Goal: Task Accomplishment & Management: Use online tool/utility

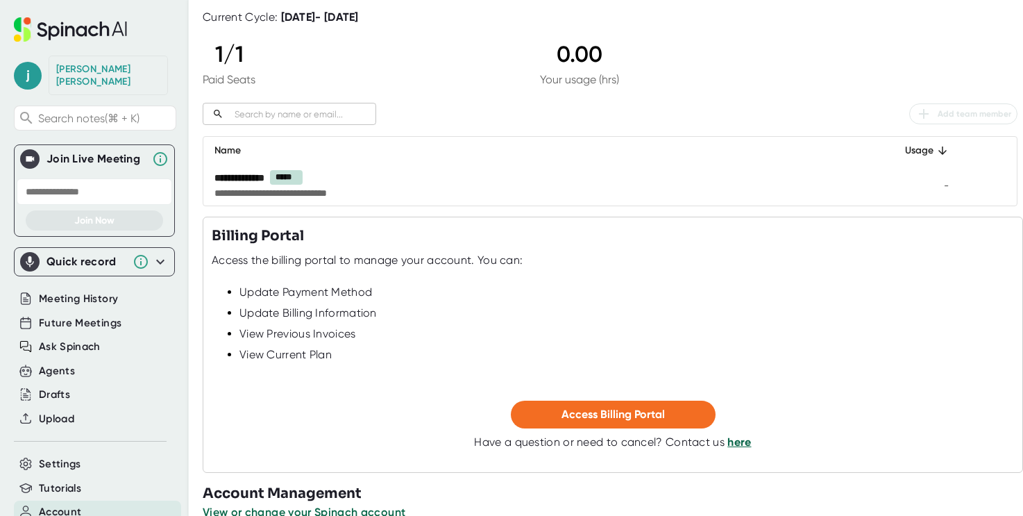
scroll to position [130, 0]
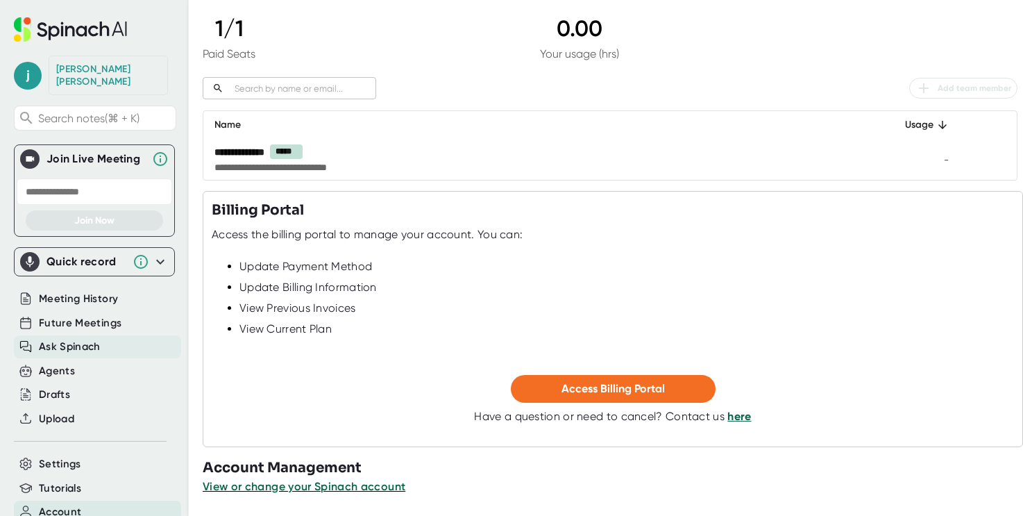
click at [63, 339] on span "Ask Spinach" at bounding box center [70, 347] width 62 height 16
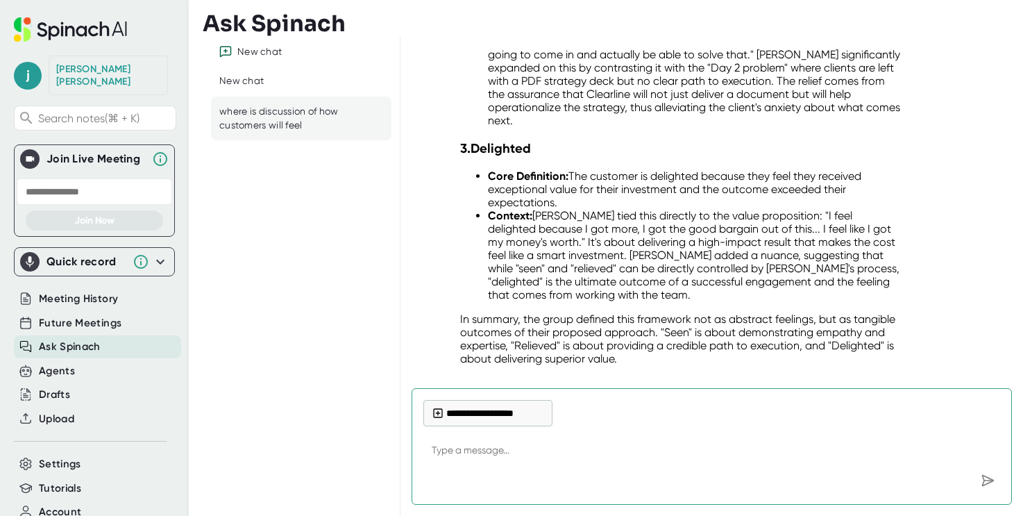
scroll to position [1047, 0]
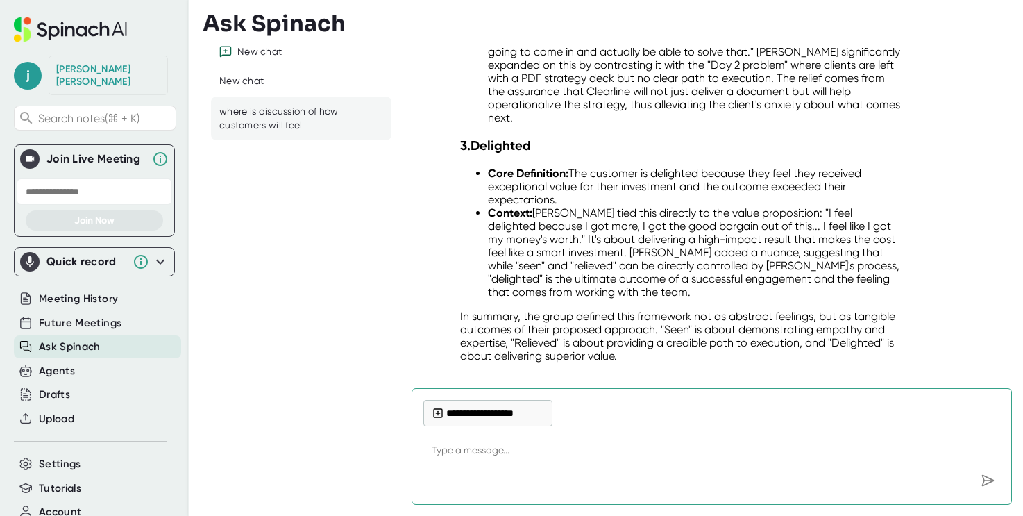
type textarea "c"
type textarea "x"
type textarea "ca"
type textarea "x"
type textarea "can"
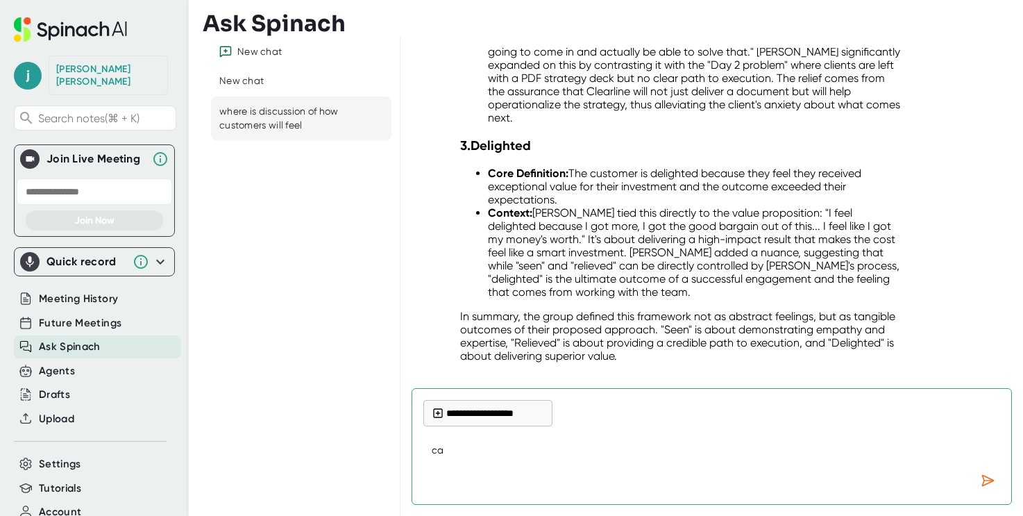
type textarea "x"
type textarea "can"
type textarea "x"
type textarea "can i"
type textarea "x"
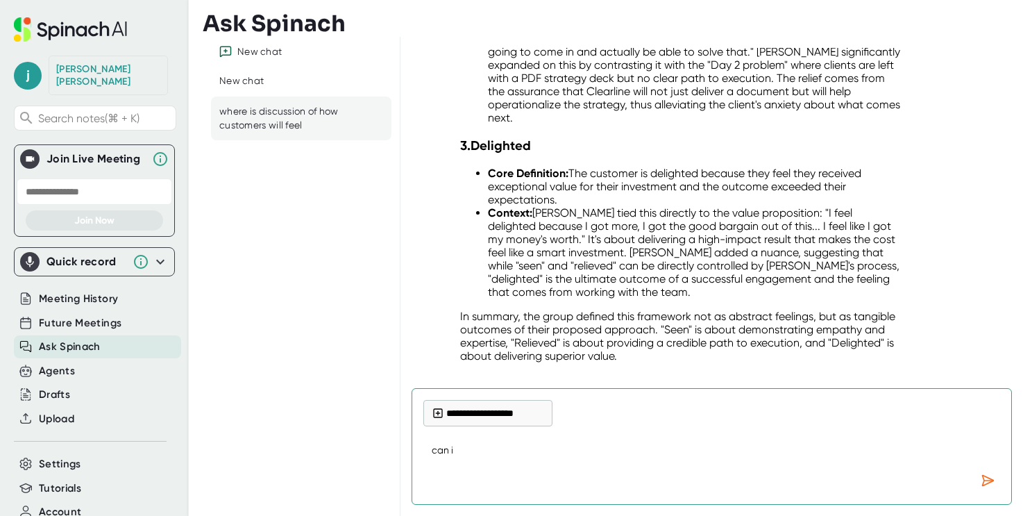
type textarea "can I"
type textarea "x"
type textarea "can I a"
type textarea "x"
type textarea "can I ad"
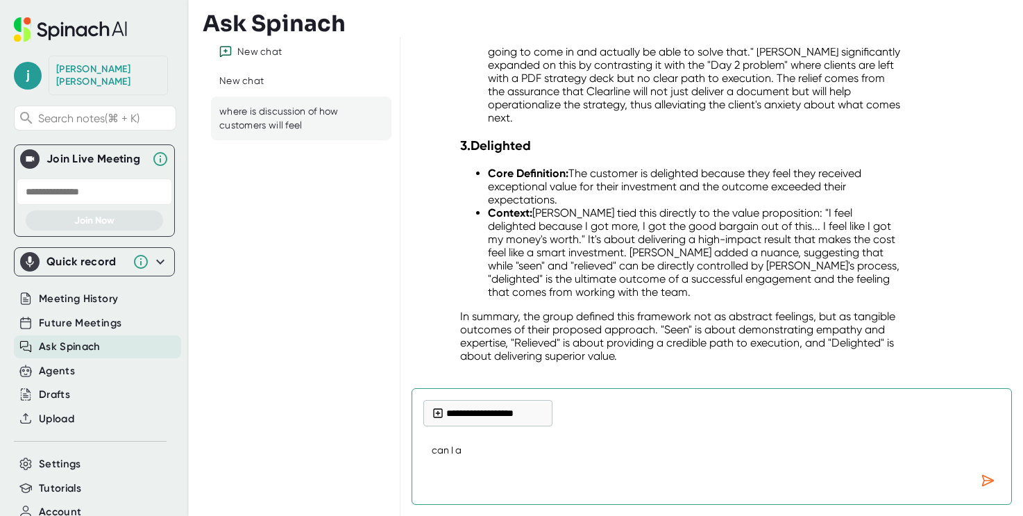
type textarea "x"
type textarea "can I add"
type textarea "x"
type textarea "can I add"
type textarea "x"
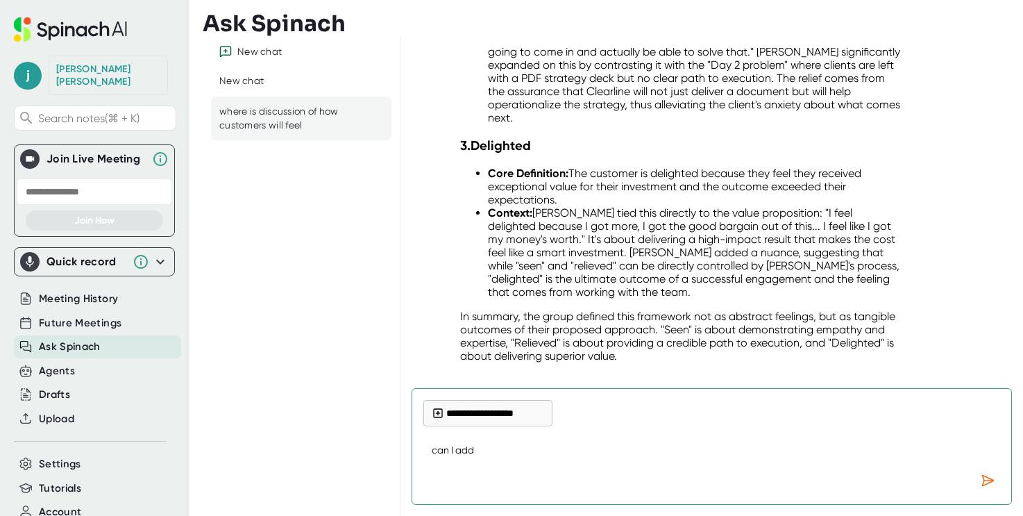
type textarea "can I add m"
type textarea "x"
type textarea "can I add mu"
type textarea "x"
type textarea "can I add mul"
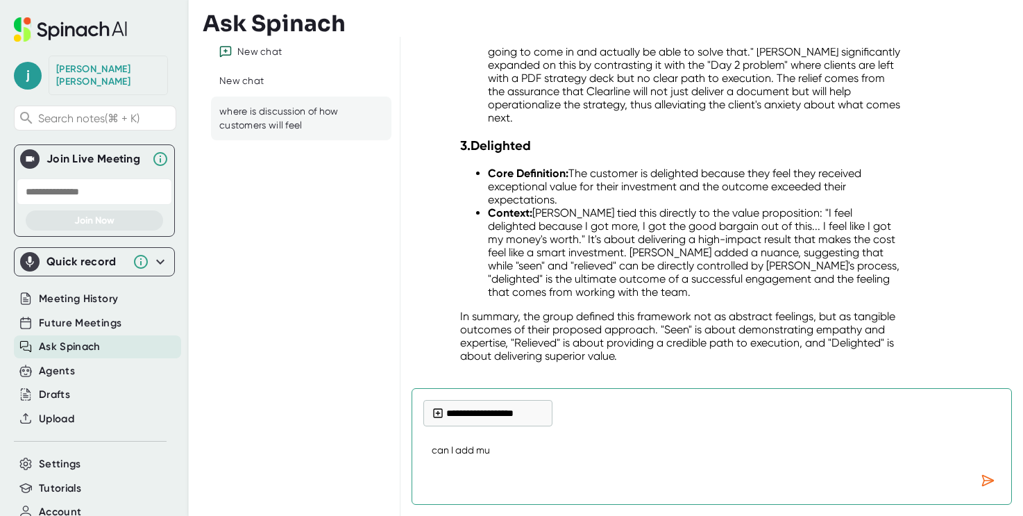
type textarea "x"
type textarea "can I add mult"
type textarea "x"
type textarea "can I add multi"
type textarea "x"
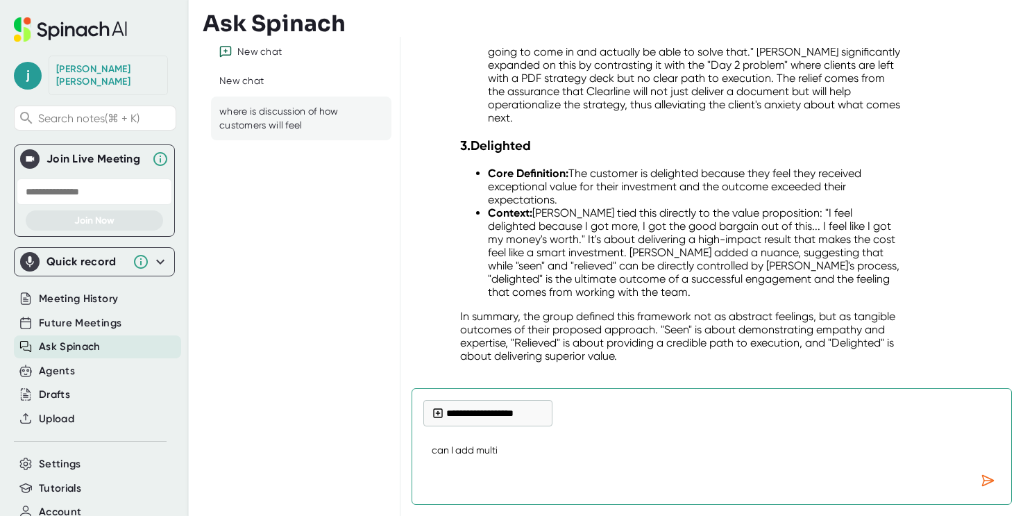
type textarea "can I add multip"
type textarea "x"
type textarea "can I add multipl"
type textarea "x"
type textarea "can I add multiple"
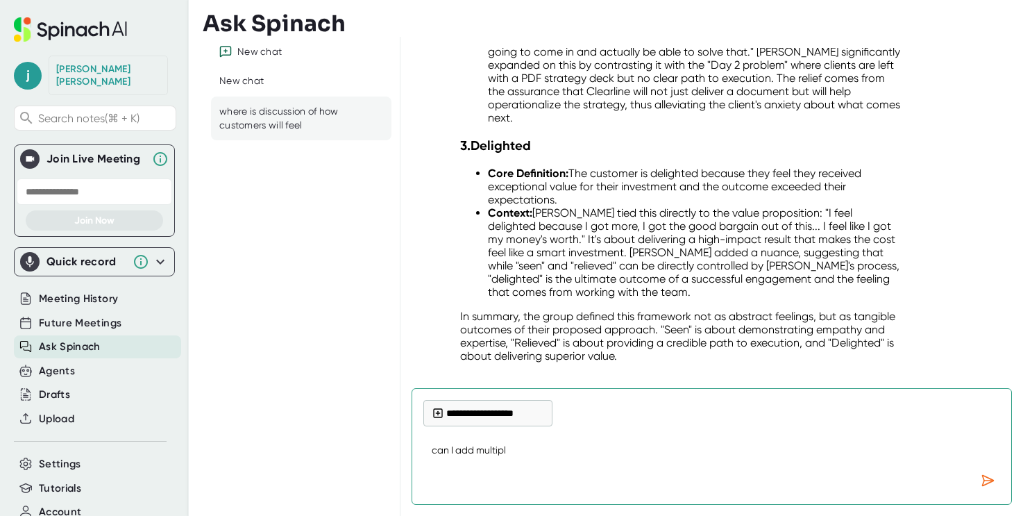
type textarea "x"
type textarea "can I add multiple"
type textarea "x"
type textarea "can I add multiple e"
type textarea "x"
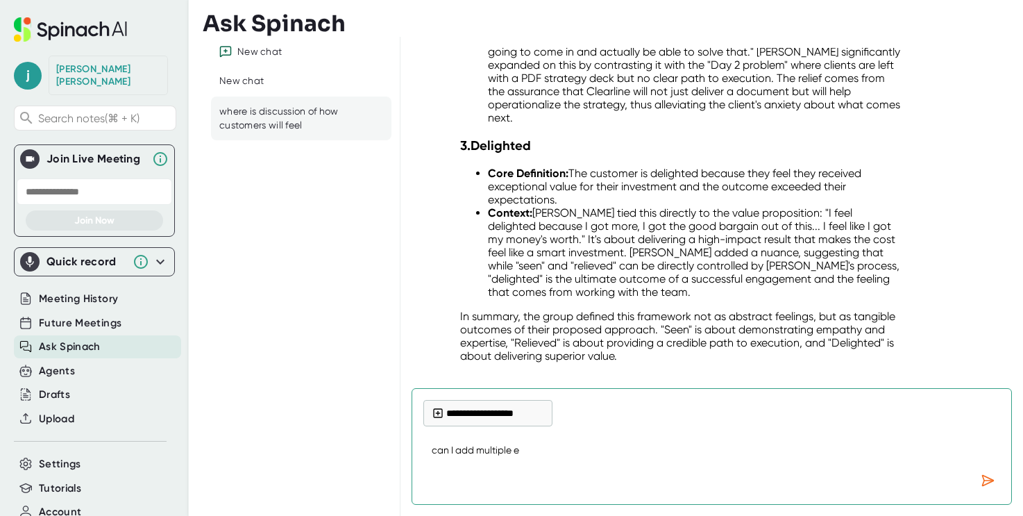
type textarea "can I add multiple em"
type textarea "x"
type textarea "can I add multiple ema"
type textarea "x"
type textarea "can I add multiple emai"
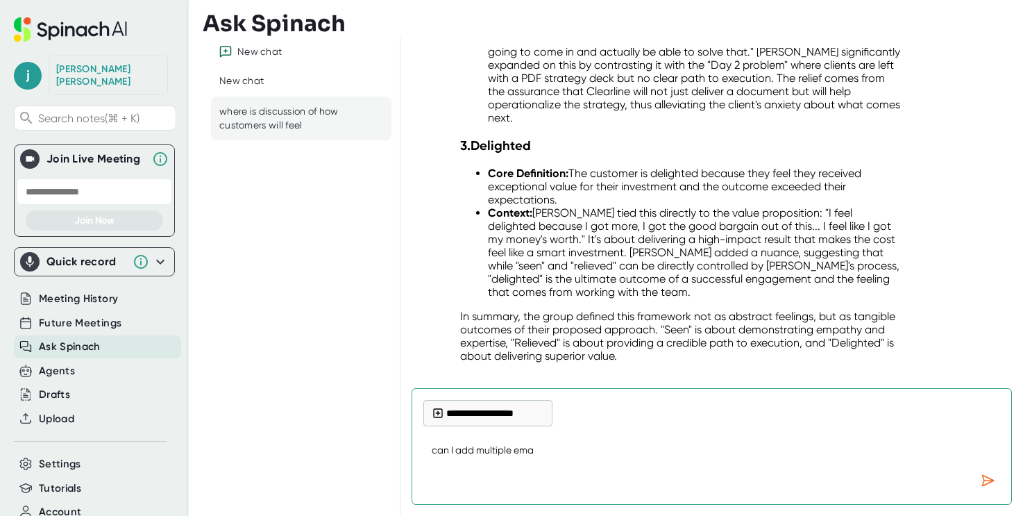
type textarea "x"
type textarea "can I add multiple emais"
type textarea "x"
type textarea "can I add multiple emai"
type textarea "x"
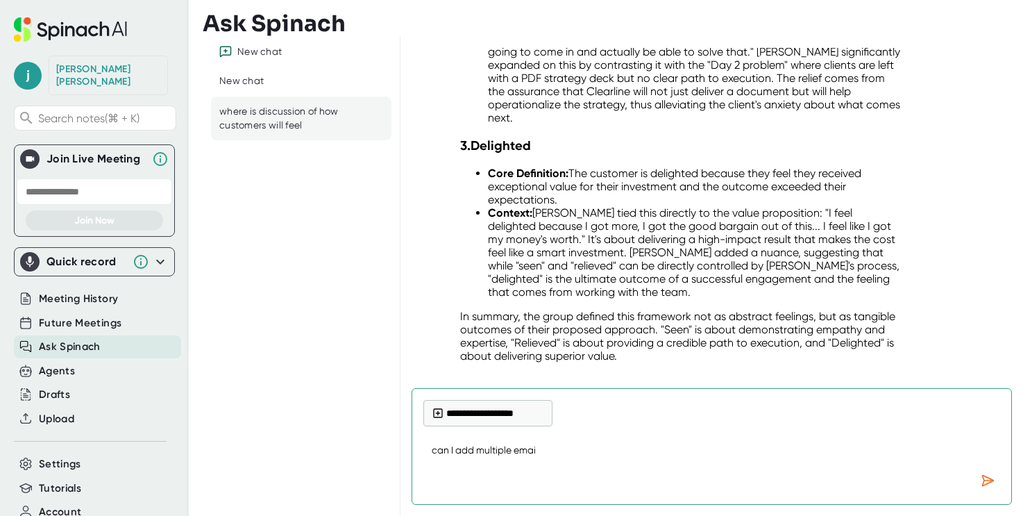
type textarea "can I add multiple email"
type textarea "x"
type textarea "can I add multiple emails"
type textarea "x"
type textarea "can I add multiple emails"
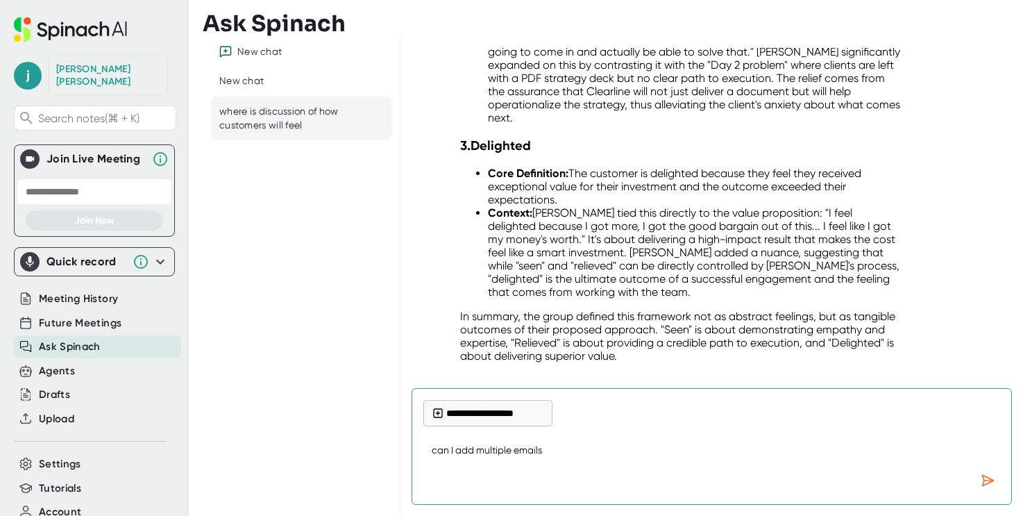
type textarea "x"
type textarea "can I add multiple emails t"
type textarea "x"
type textarea "can I add multiple emails to"
type textarea "x"
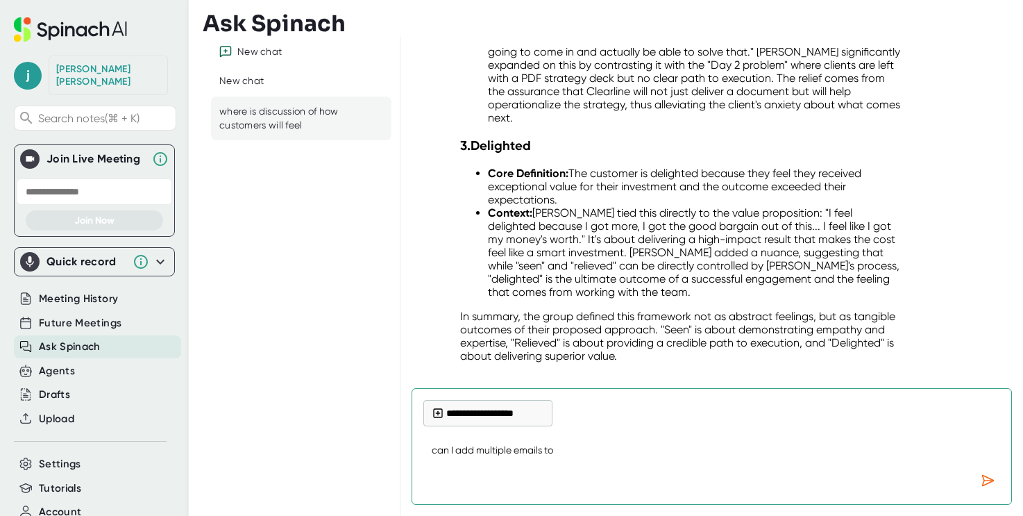
type textarea "can I add multiple emails to"
type textarea "x"
type textarea "can I add multiple emails to m"
type textarea "x"
type textarea "can I add multiple emails to my"
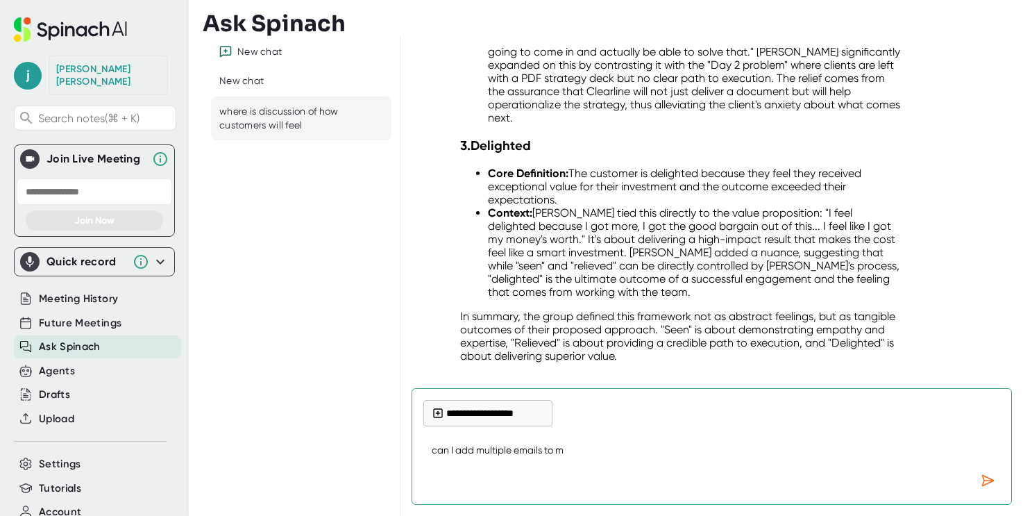
type textarea "x"
type textarea "can I add multiple emails to my"
type textarea "x"
type textarea "can I add multiple emails to my a"
type textarea "x"
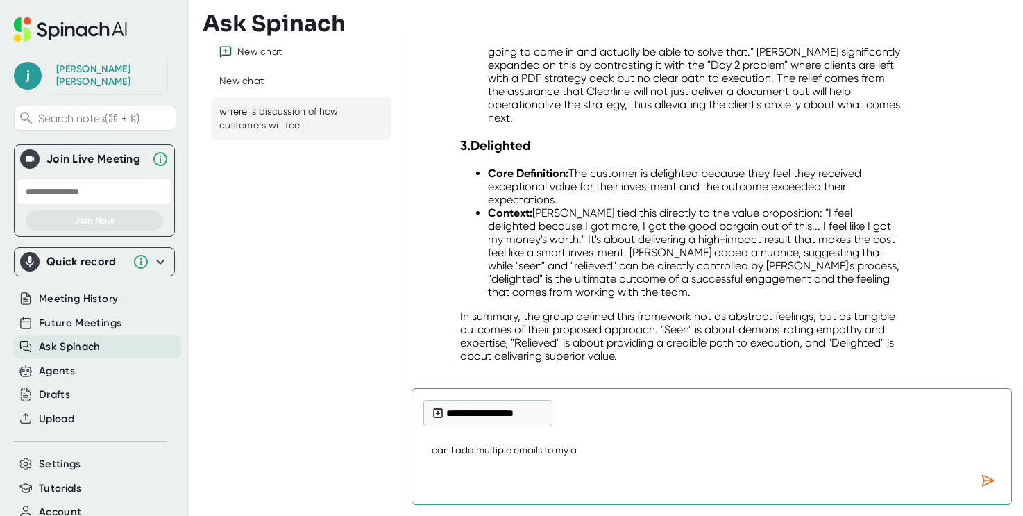
type textarea "can I add multiple emails to my ac"
type textarea "x"
type textarea "can I add multiple emails to my acc"
type textarea "x"
type textarea "can I add multiple emails to my acco"
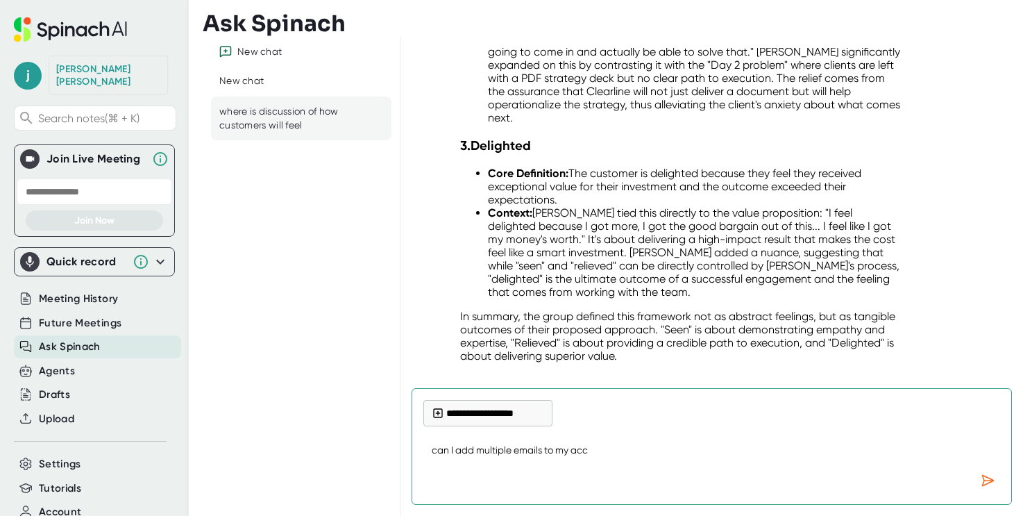
type textarea "x"
type textarea "can I add multiple emails to my accou"
type textarea "x"
type textarea "can I add multiple emails to my accoun"
type textarea "x"
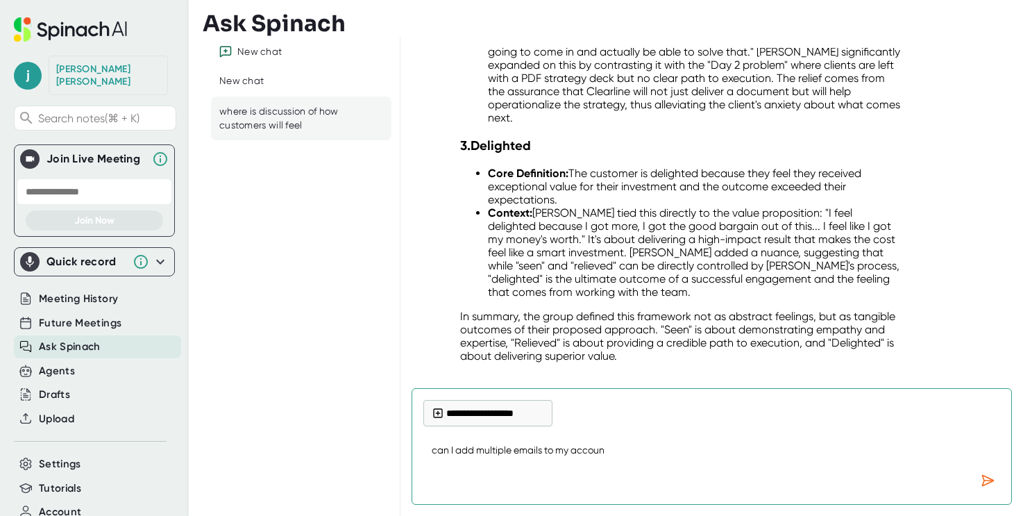
type textarea "can I add multiple emails to my account"
type textarea "x"
type textarea "can I add multiple emails to my account"
type textarea "x"
type textarea "can I add multiple emails to my account ("
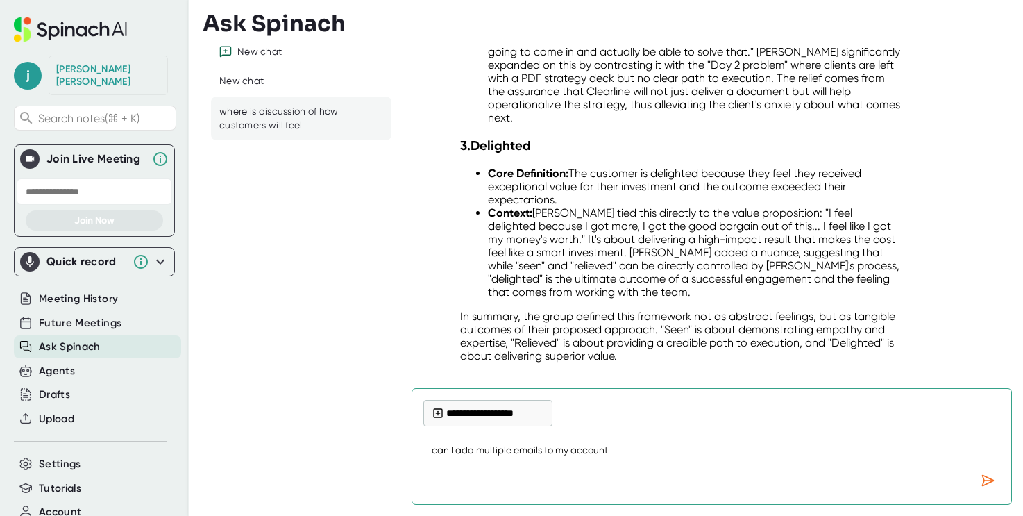
type textarea "x"
type textarea "can I add multiple emails to my account (p"
type textarea "x"
type textarea "can I add multiple emails to my account (pe"
type textarea "x"
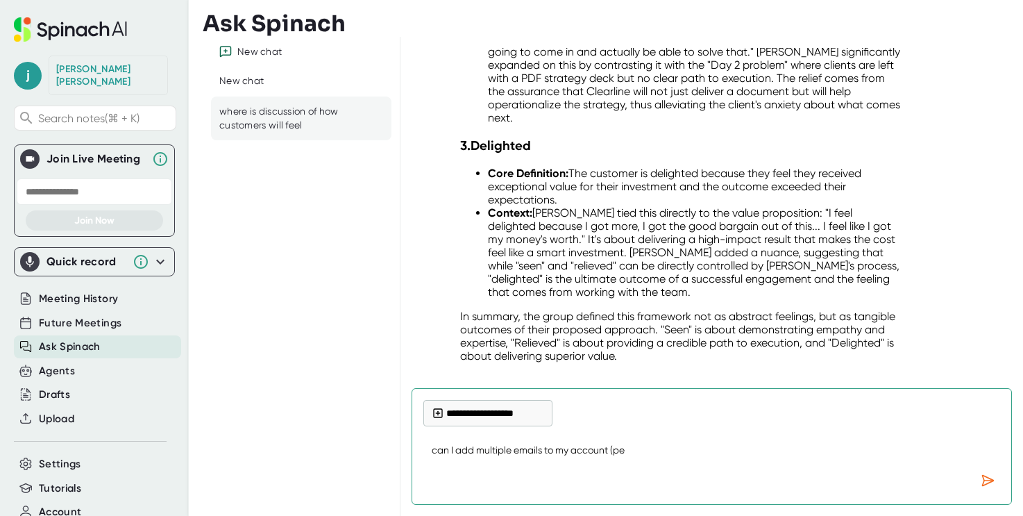
type textarea "can I add multiple emails to my account (per"
type textarea "x"
type textarea "can I add multiple emails to my account (pers"
type textarea "x"
type textarea "can I add multiple emails to my account (perso"
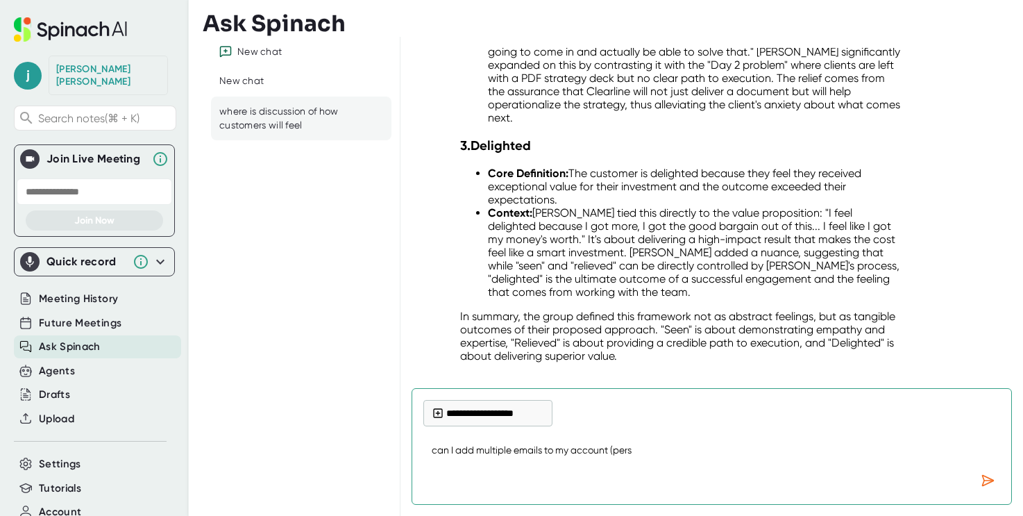
type textarea "x"
type textarea "can I add multiple emails to my account (person"
type textarea "x"
type textarea "can I add multiple emails to my account (persona"
type textarea "x"
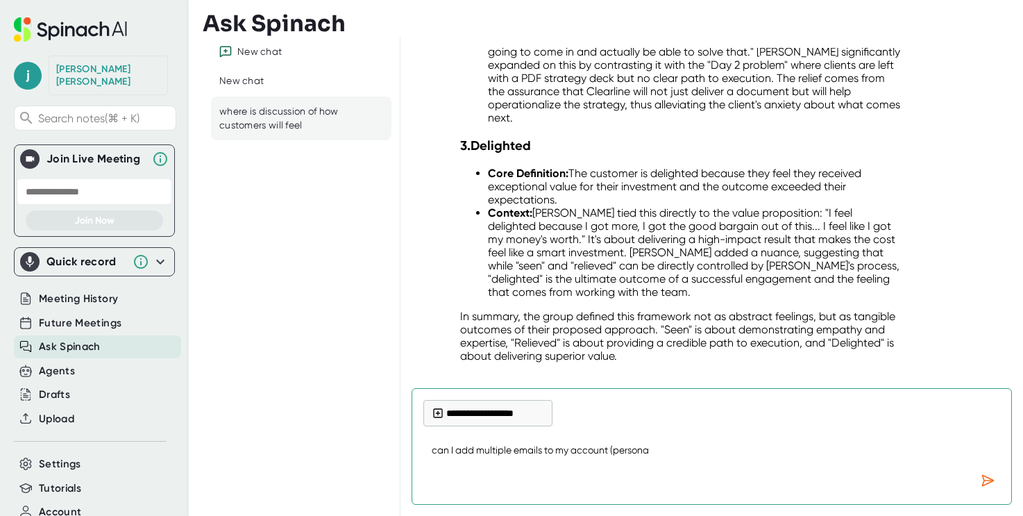
type textarea "can I add multiple emails to my account (personal"
type textarea "x"
type textarea "can I add multiple emails to my account (personal"
type textarea "x"
type textarea "can I add multiple emails to my account (personal e"
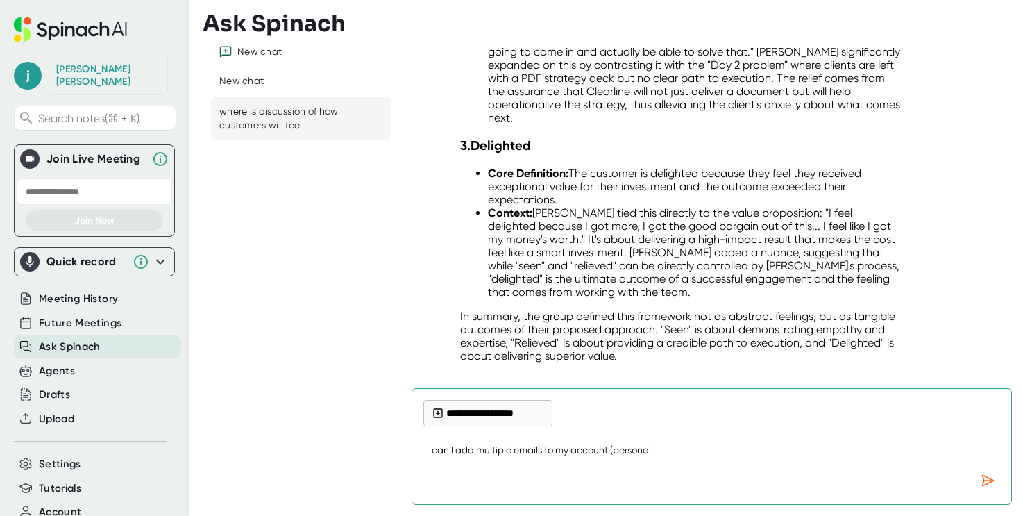
type textarea "x"
type textarea "can I add multiple emails to my account (personal et"
type textarea "x"
type textarea "can I add multiple emails to my account (personal etc"
type textarea "x"
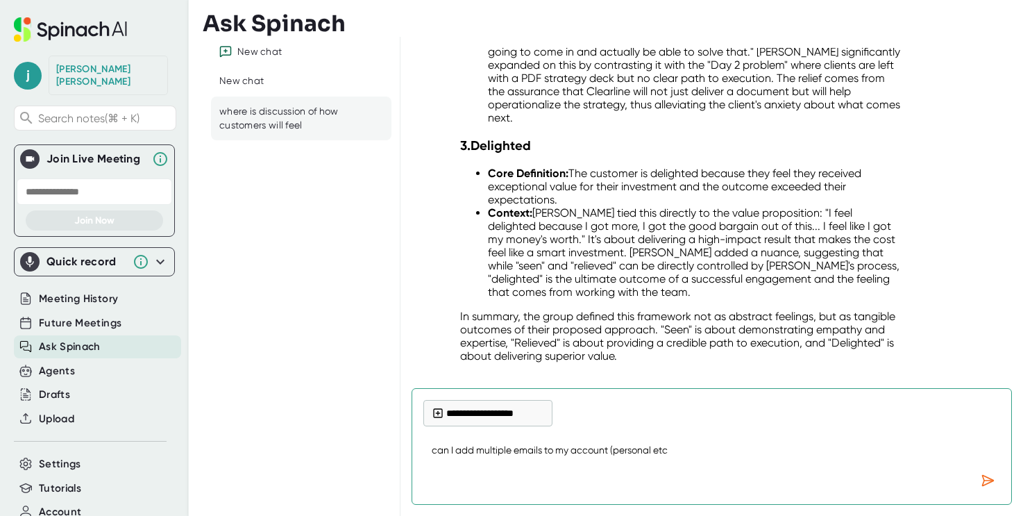
type textarea "can I add multiple emails to my account (personal etc)"
type textarea "x"
type textarea "can I add multiple emails to my account (personal etc)"
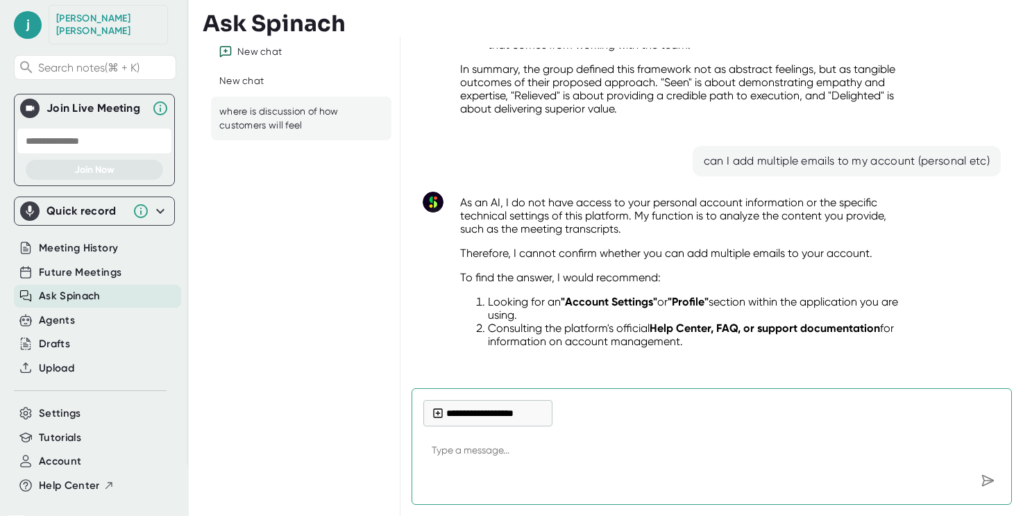
scroll to position [83, 0]
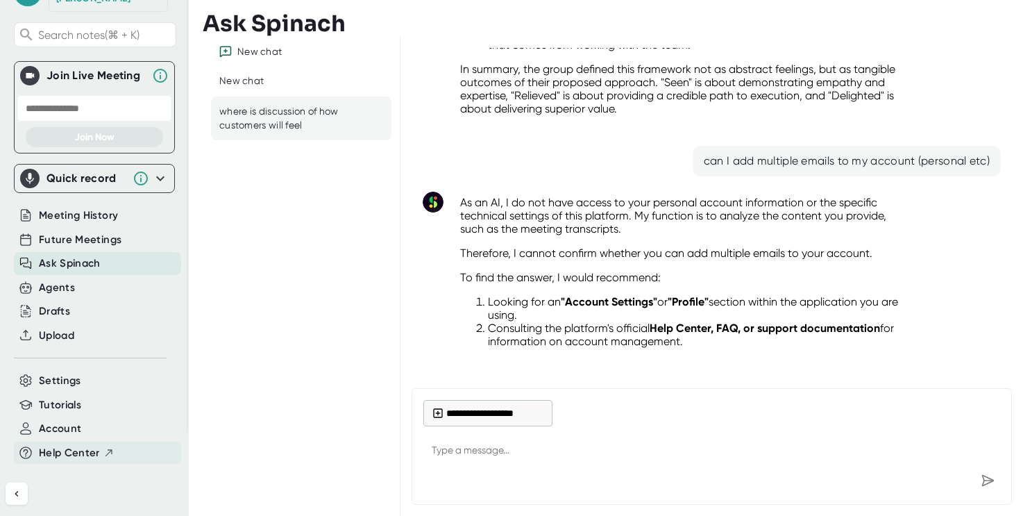
click at [87, 446] on span "Help Center" at bounding box center [69, 453] width 61 height 16
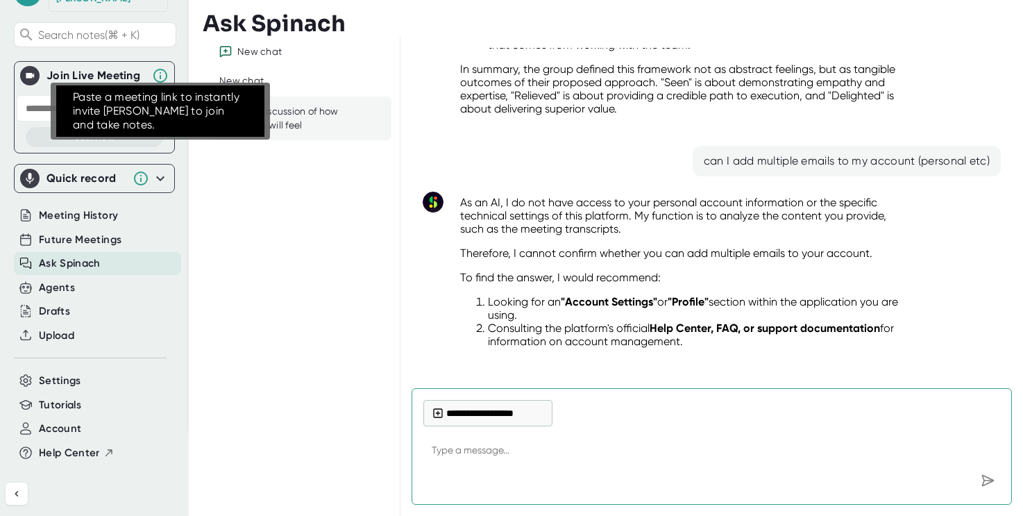
click at [158, 69] on icon at bounding box center [160, 76] width 14 height 14
type textarea "x"
click at [160, 67] on icon at bounding box center [160, 75] width 17 height 17
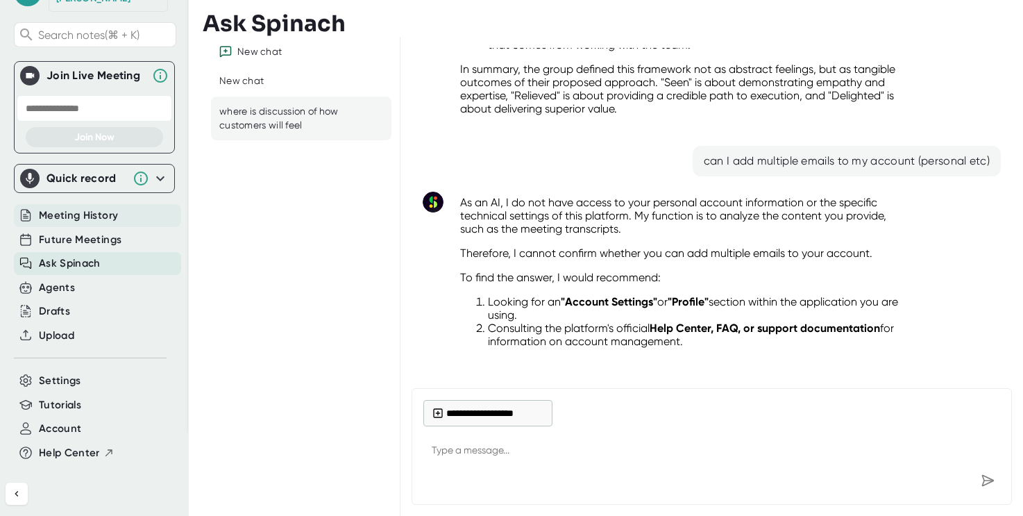
click at [119, 204] on div "Meeting History" at bounding box center [97, 215] width 167 height 23
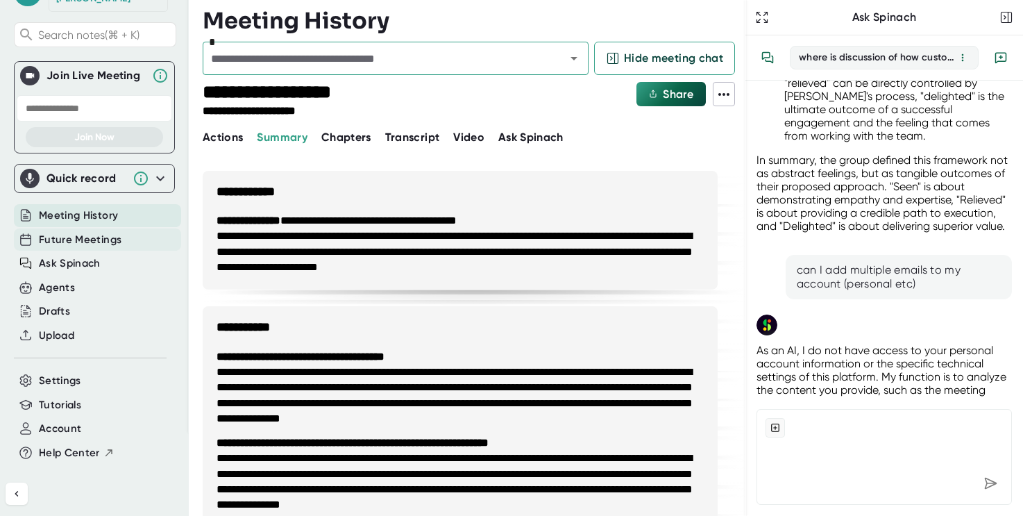
scroll to position [2044, 0]
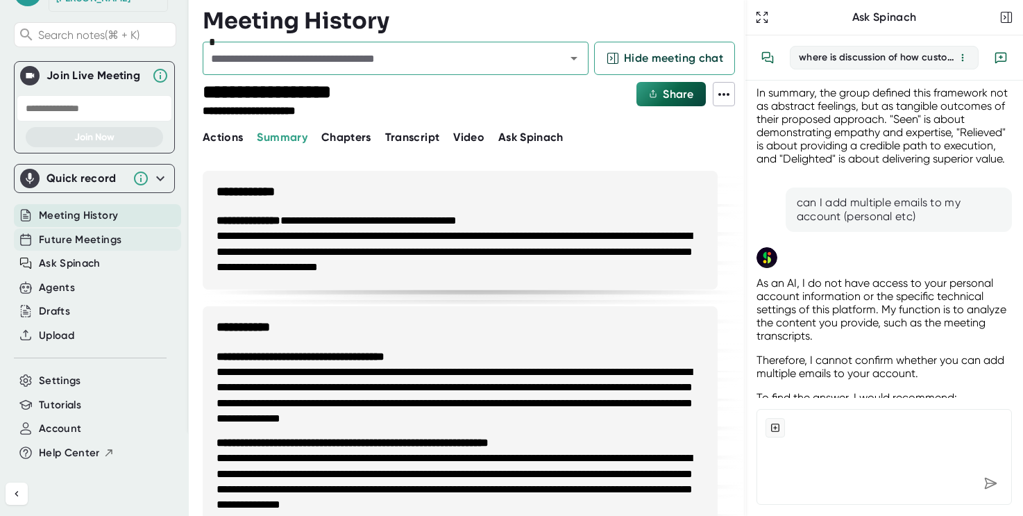
click at [116, 232] on span "Future Meetings" at bounding box center [80, 240] width 83 height 16
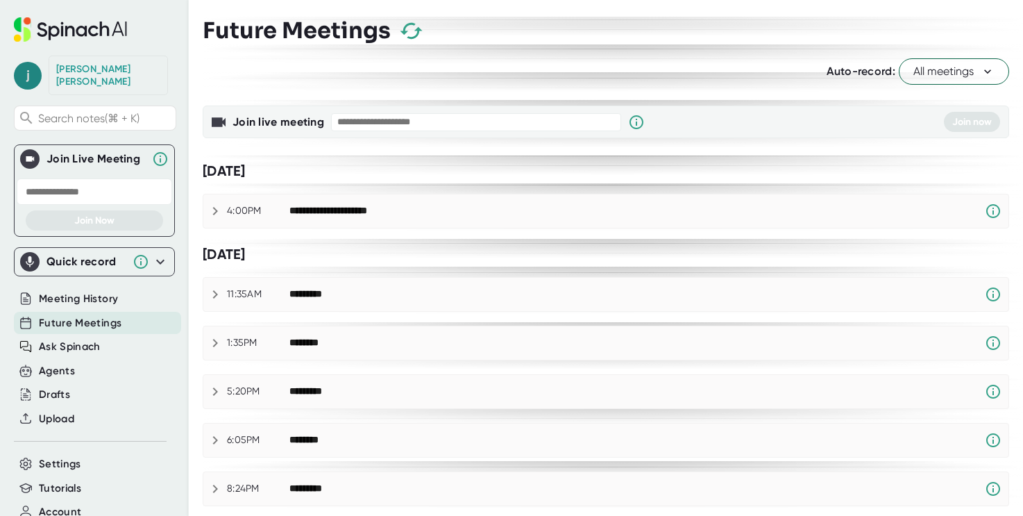
click at [26, 70] on span "j" at bounding box center [28, 76] width 28 height 28
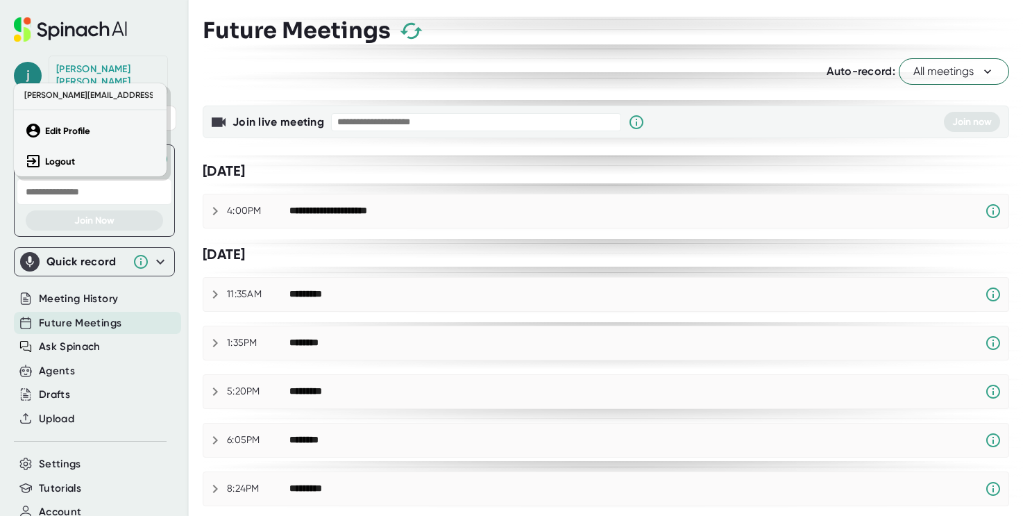
click at [26, 70] on div at bounding box center [511, 258] width 1023 height 516
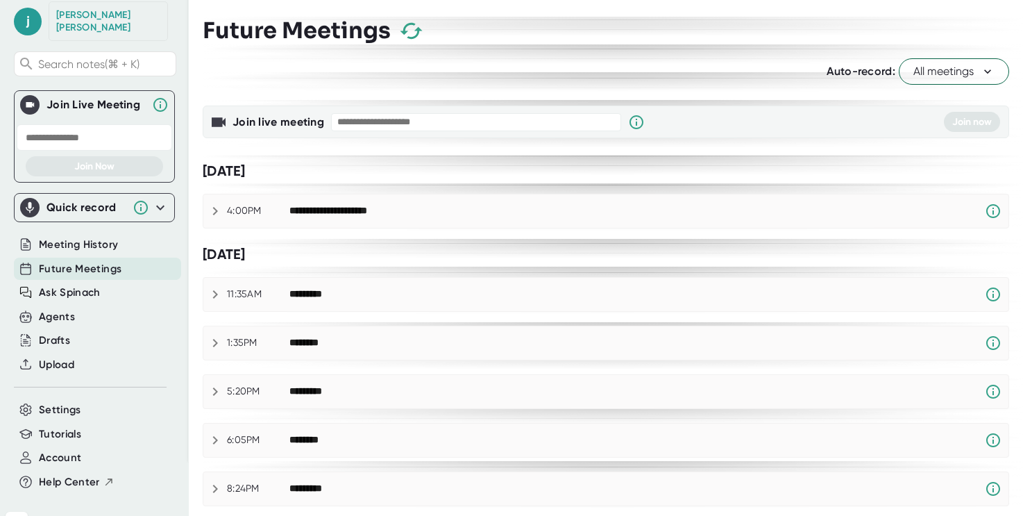
scroll to position [83, 0]
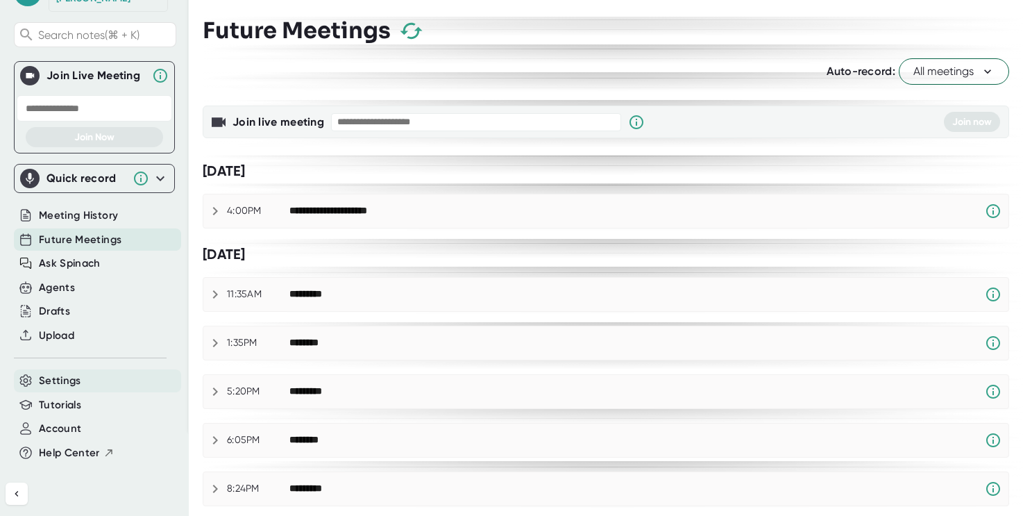
click at [69, 373] on span "Settings" at bounding box center [60, 381] width 42 height 16
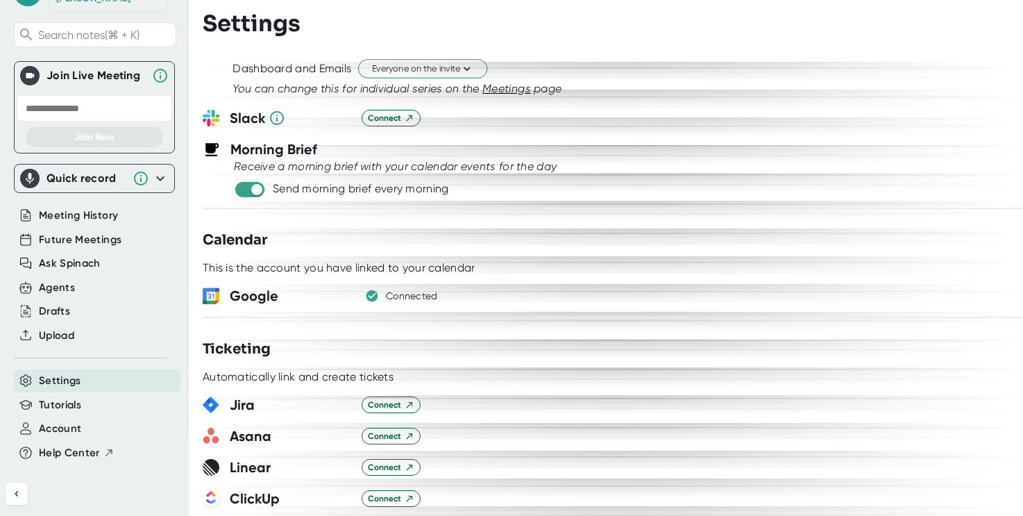
scroll to position [652, 0]
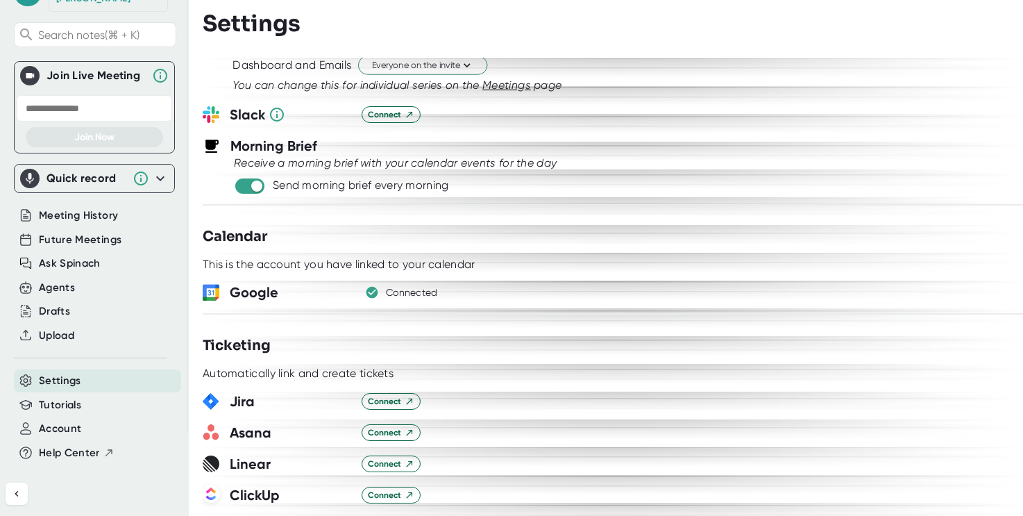
click at [256, 192] on span at bounding box center [249, 185] width 29 height 15
click at [247, 186] on input "checkbox" at bounding box center [257, 186] width 40 height 12
checkbox input "false"
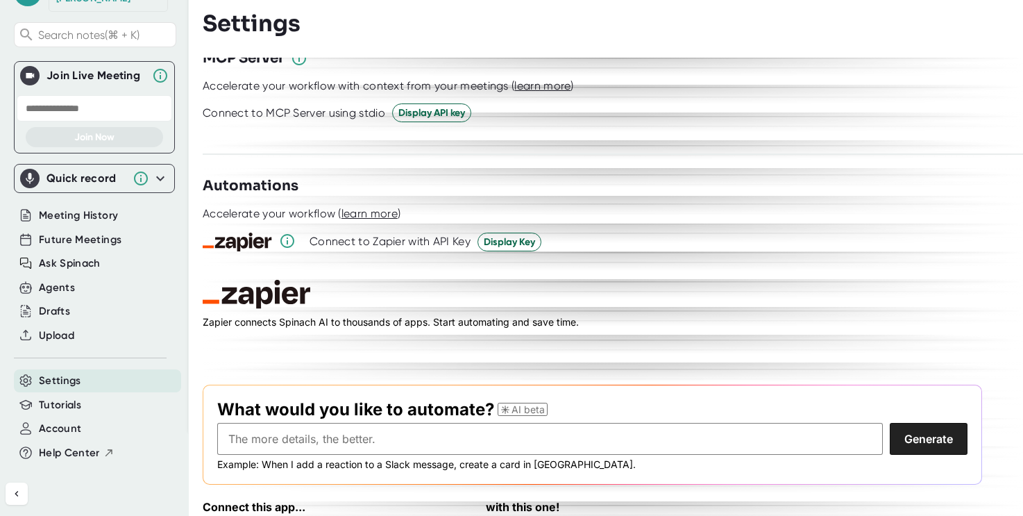
scroll to position [1944, 0]
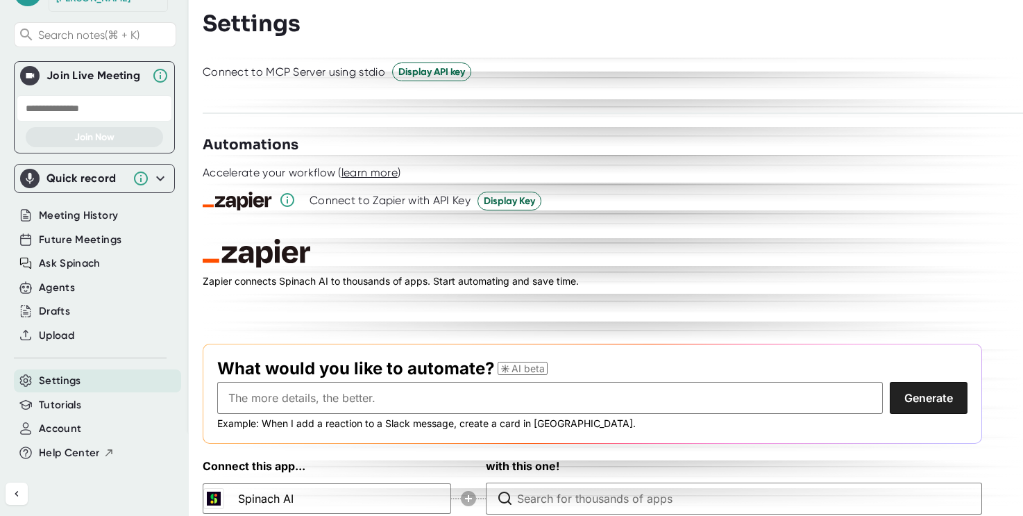
click at [115, 100] on input "text" at bounding box center [94, 108] width 155 height 26
paste input "**********"
type input "**********"
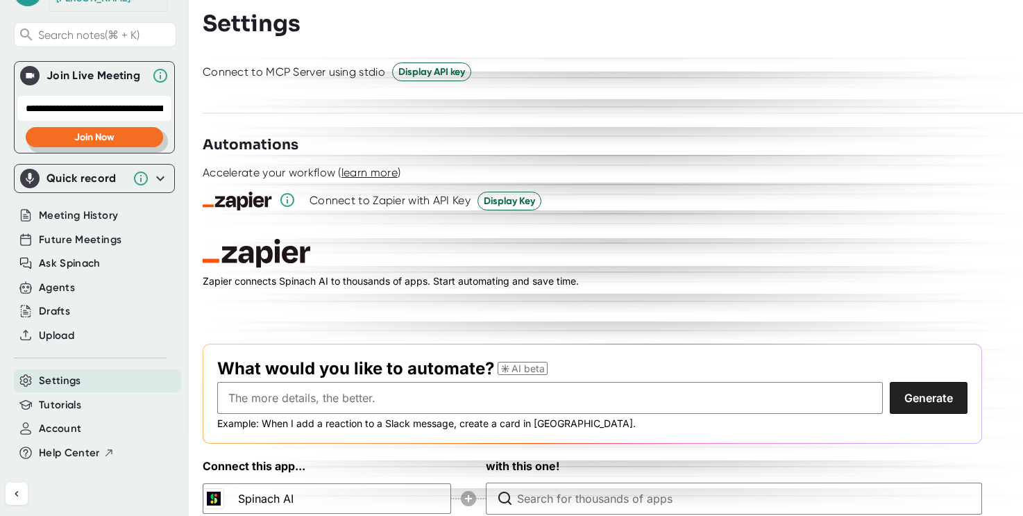
click at [117, 127] on button "Join Now" at bounding box center [94, 137] width 137 height 20
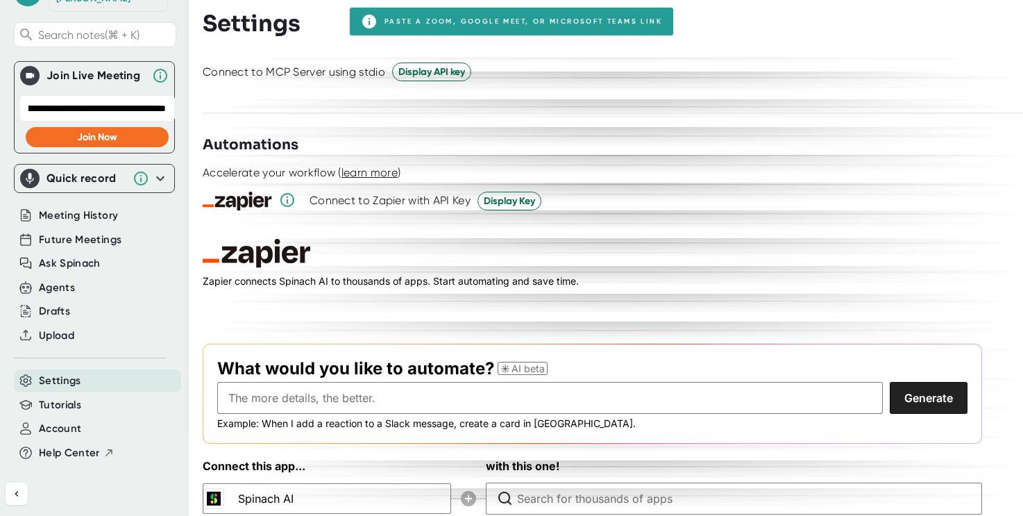
scroll to position [0, 584]
drag, startPoint x: 128, startPoint y: 92, endPoint x: 169, endPoint y: 94, distance: 41.0
click at [169, 95] on input "**********" at bounding box center [96, 108] width 155 height 26
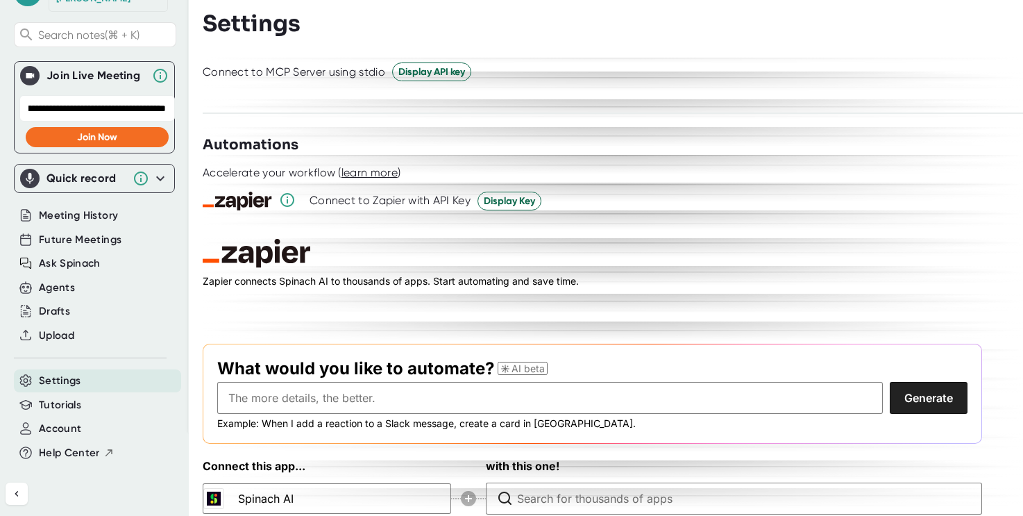
drag, startPoint x: 26, startPoint y: 96, endPoint x: 195, endPoint y: 96, distance: 169.3
click at [195, 96] on div "**********" at bounding box center [511, 258] width 1023 height 516
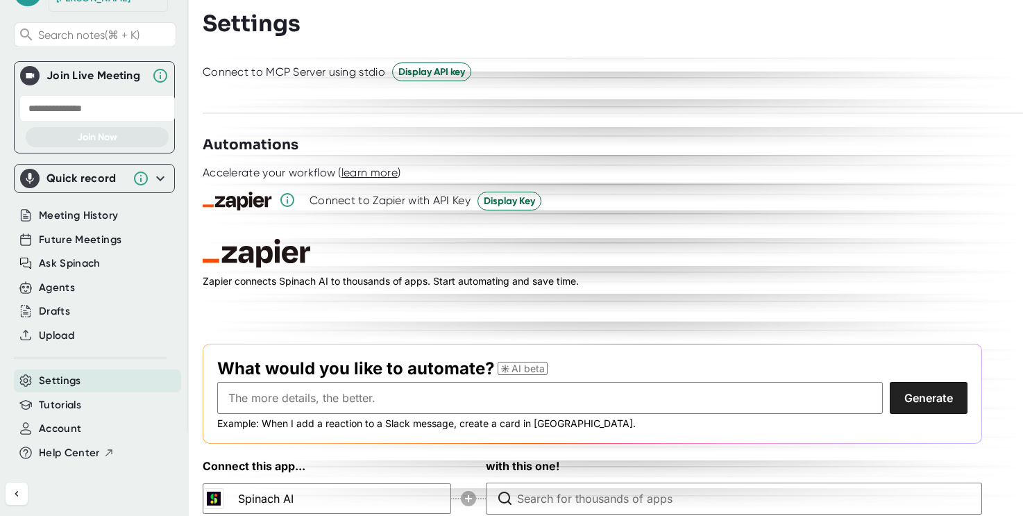
paste input "**********"
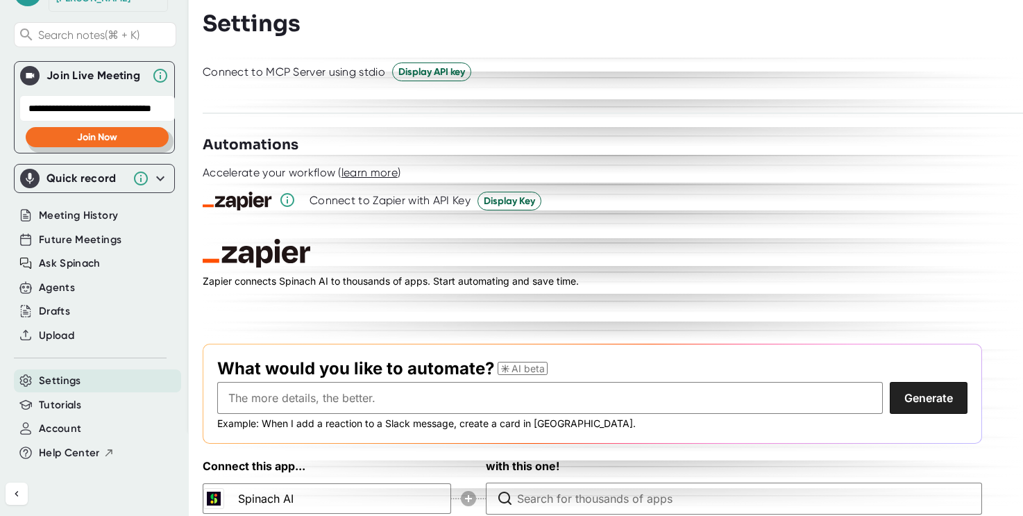
type input "**********"
click at [123, 127] on button "Join Now" at bounding box center [97, 137] width 143 height 20
